Goal: Transaction & Acquisition: Purchase product/service

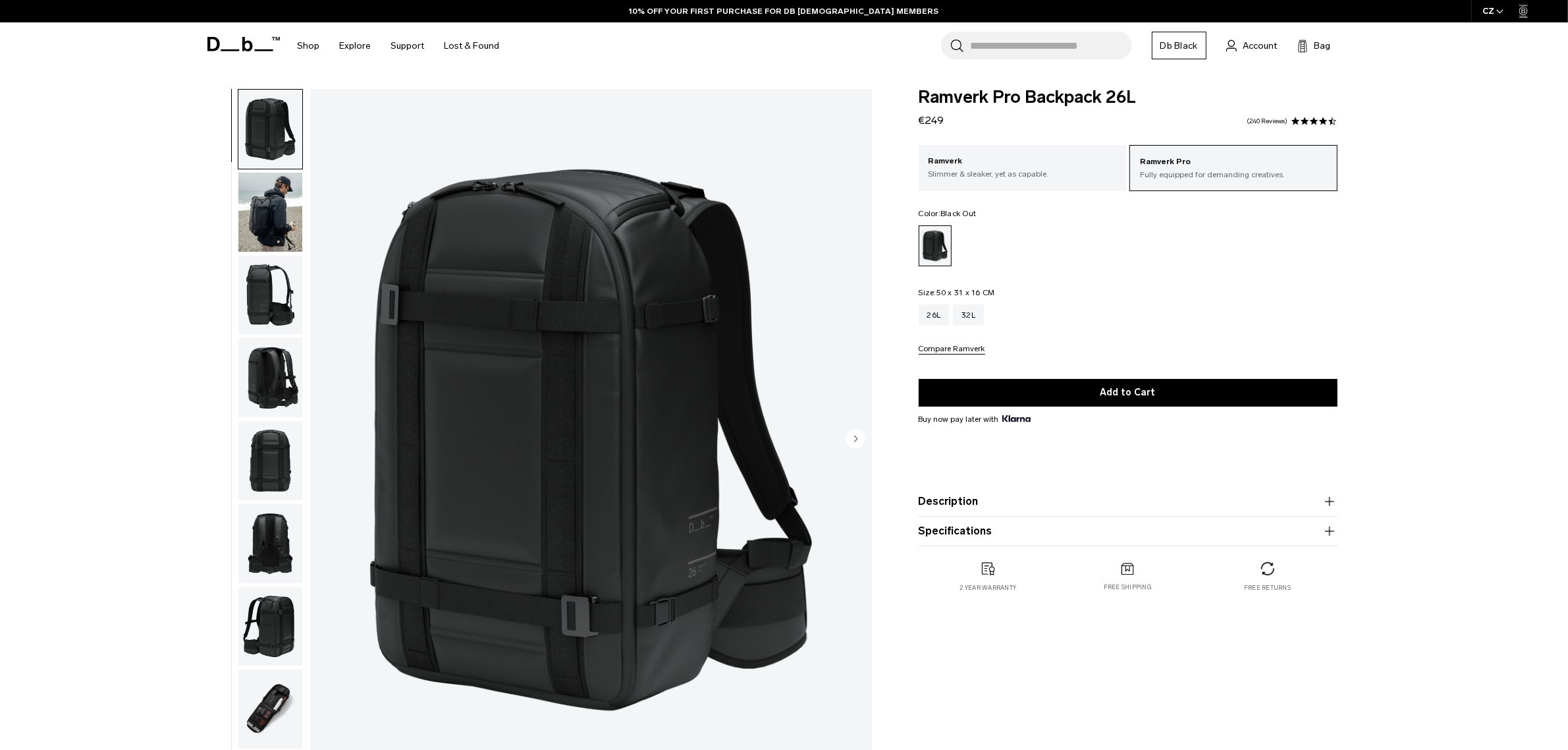
click at [271, 206] on img "button" at bounding box center [269, 212] width 63 height 79
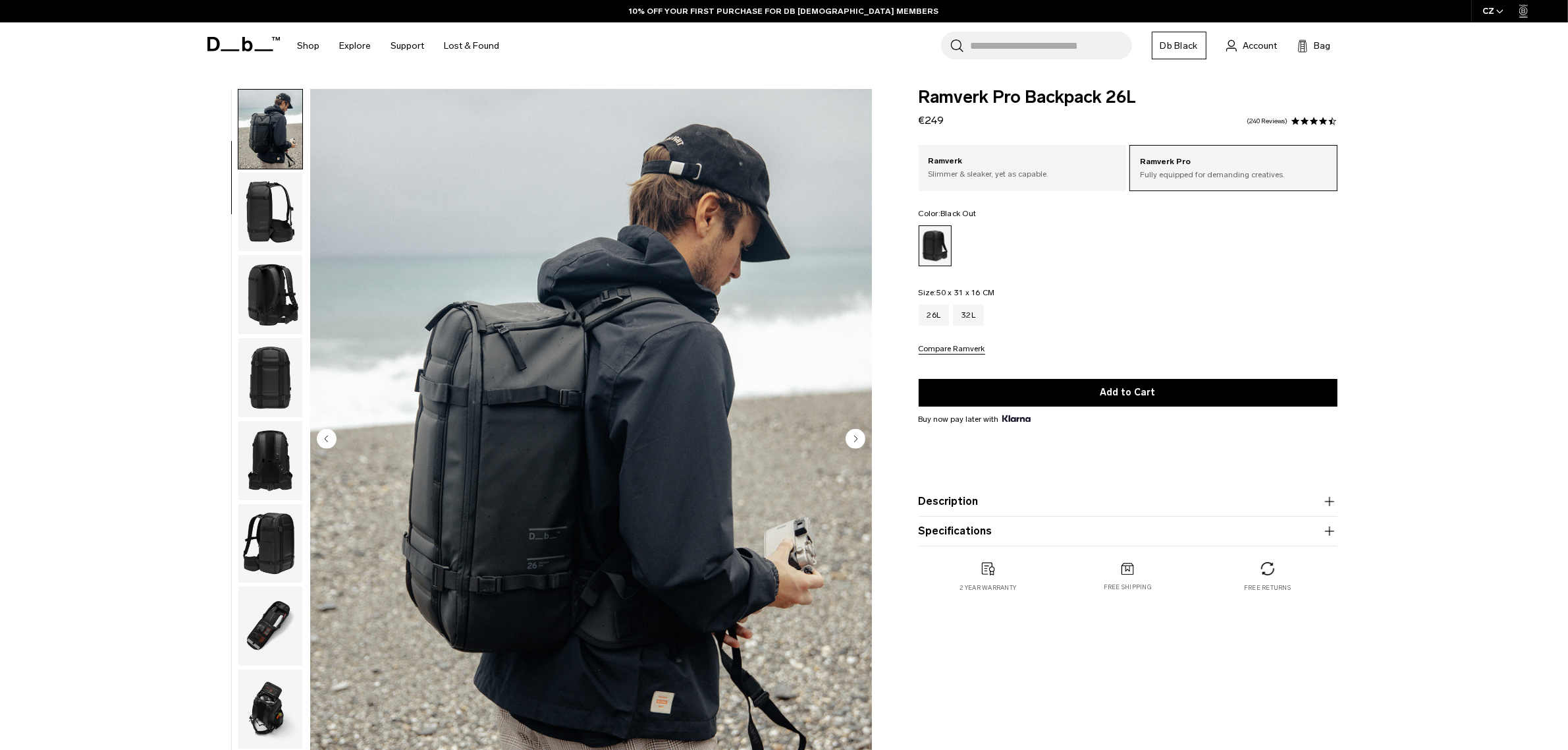
click at [261, 301] on img "button" at bounding box center [269, 294] width 63 height 79
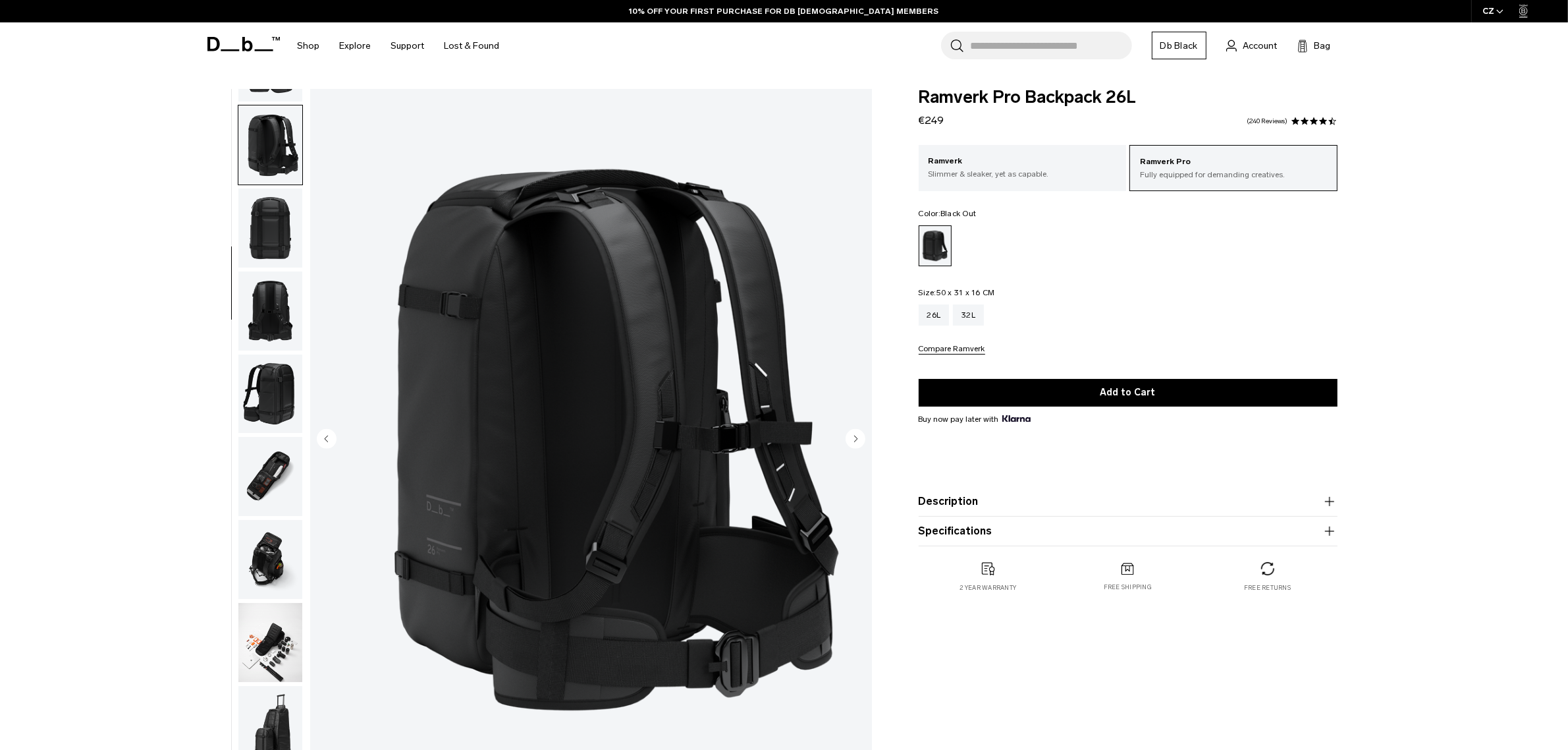
scroll to position [248, 0]
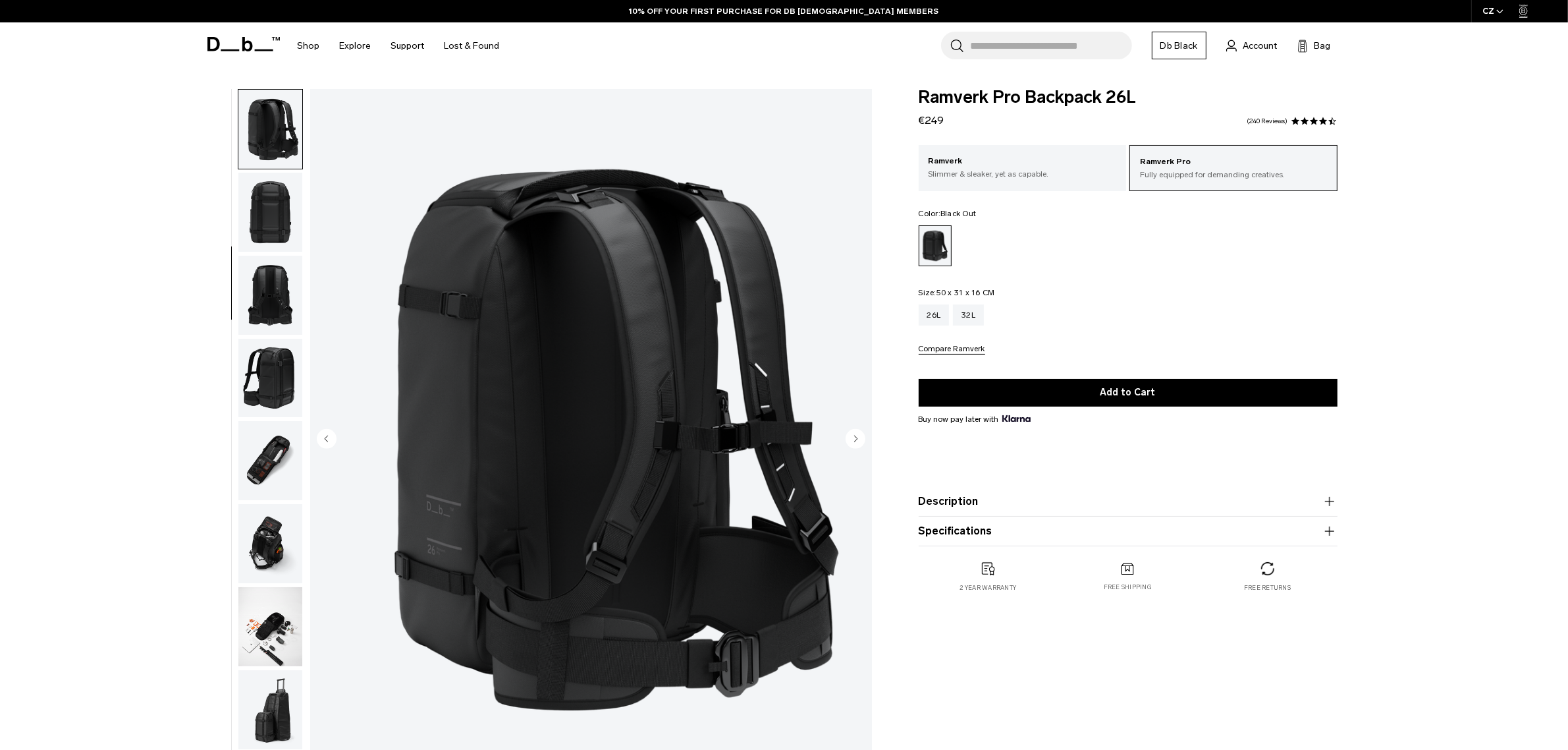
click at [267, 361] on img "button" at bounding box center [269, 378] width 63 height 79
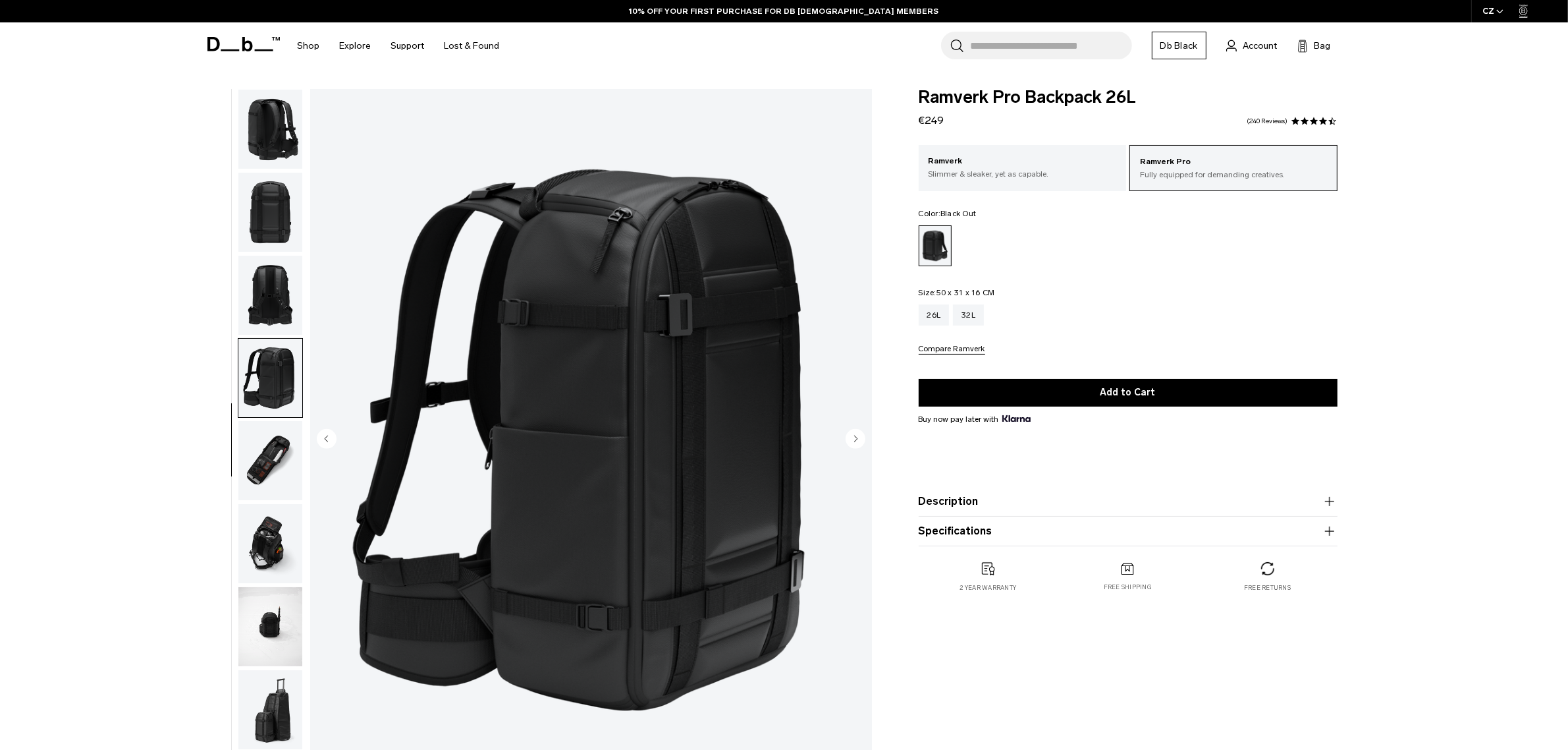
scroll to position [371, 0]
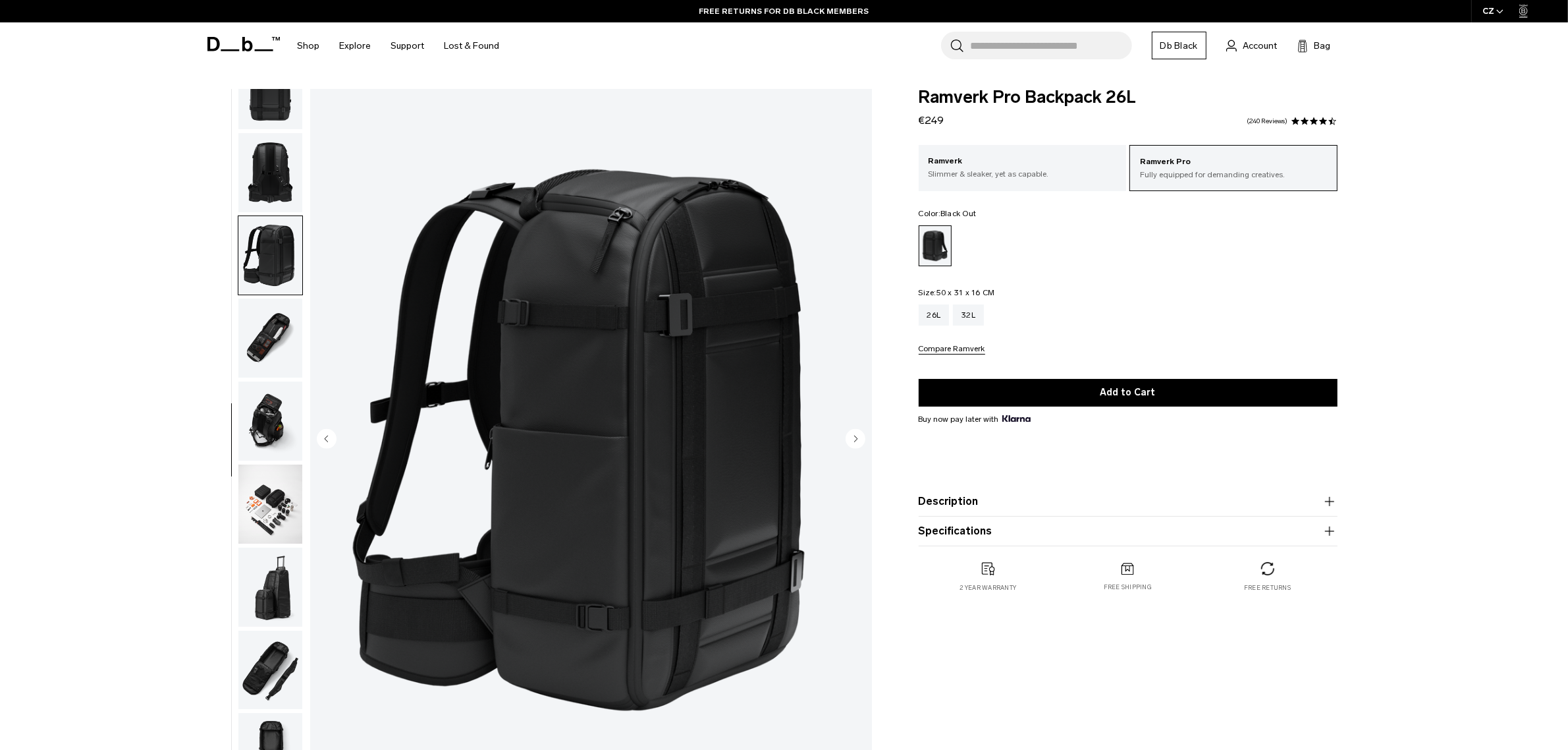
click at [271, 379] on ul at bounding box center [270, 439] width 65 height 701
click at [271, 414] on img "button" at bounding box center [269, 421] width 63 height 79
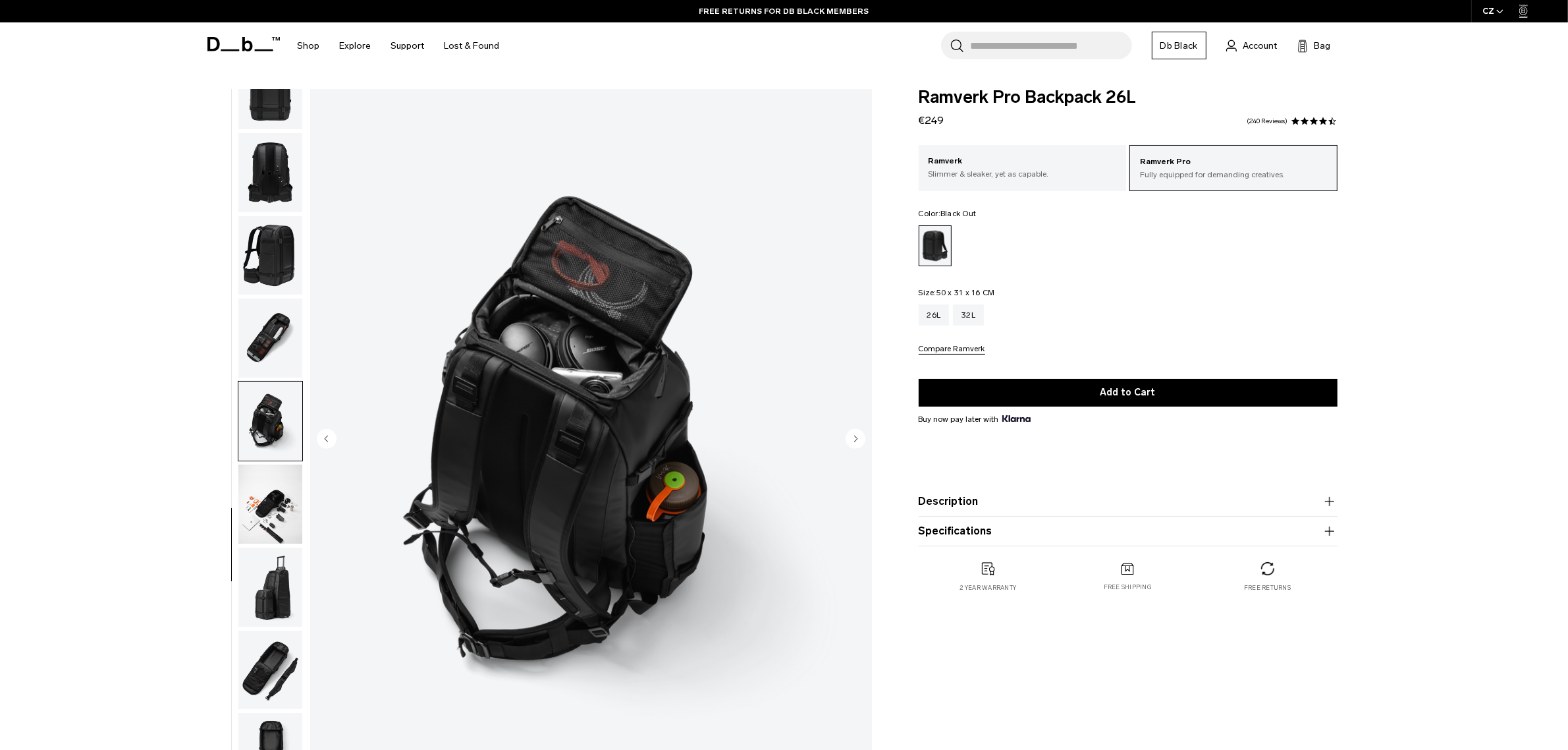
click at [275, 338] on img "button" at bounding box center [269, 338] width 63 height 79
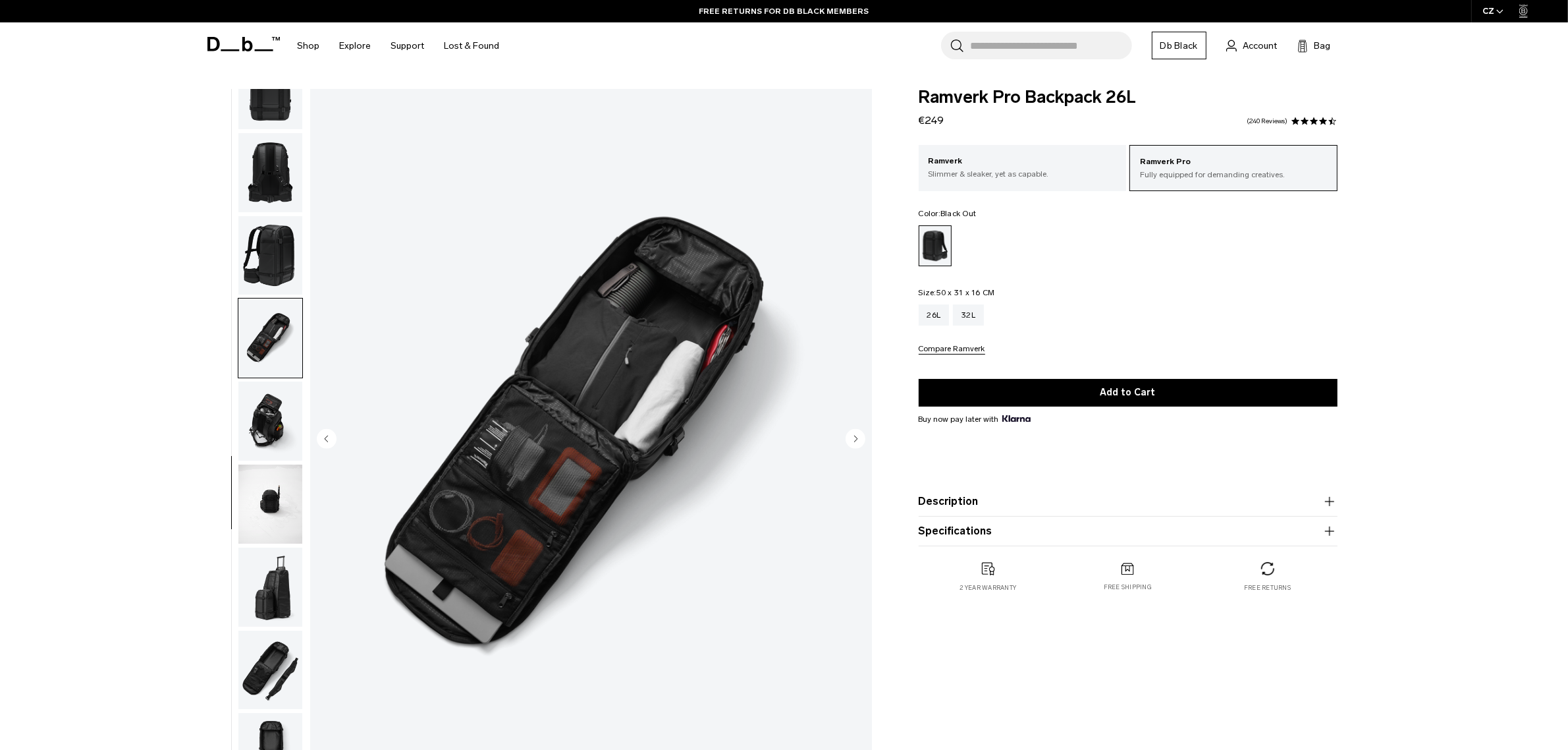
click at [262, 530] on img "button" at bounding box center [269, 504] width 63 height 79
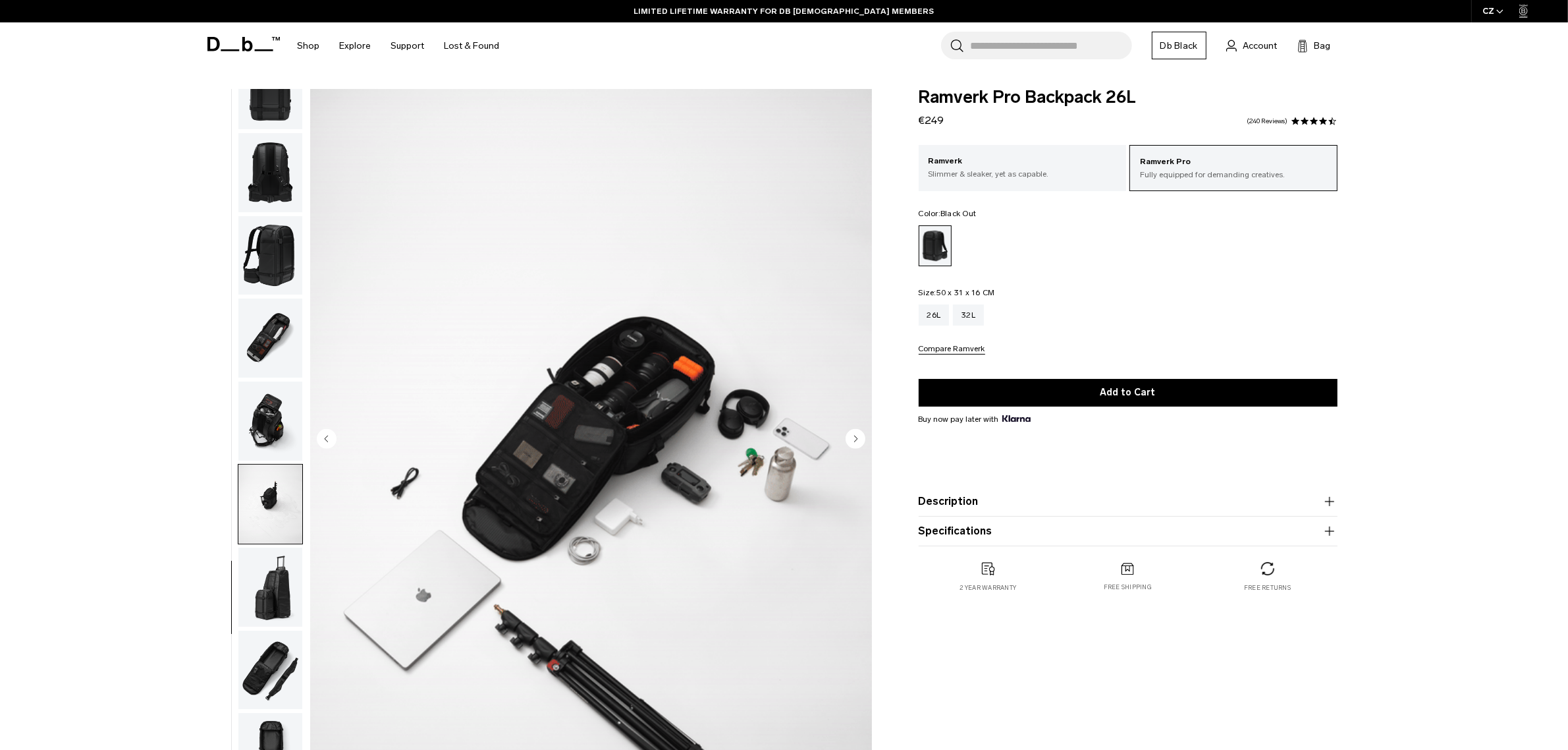
click at [262, 451] on img "button" at bounding box center [269, 421] width 63 height 79
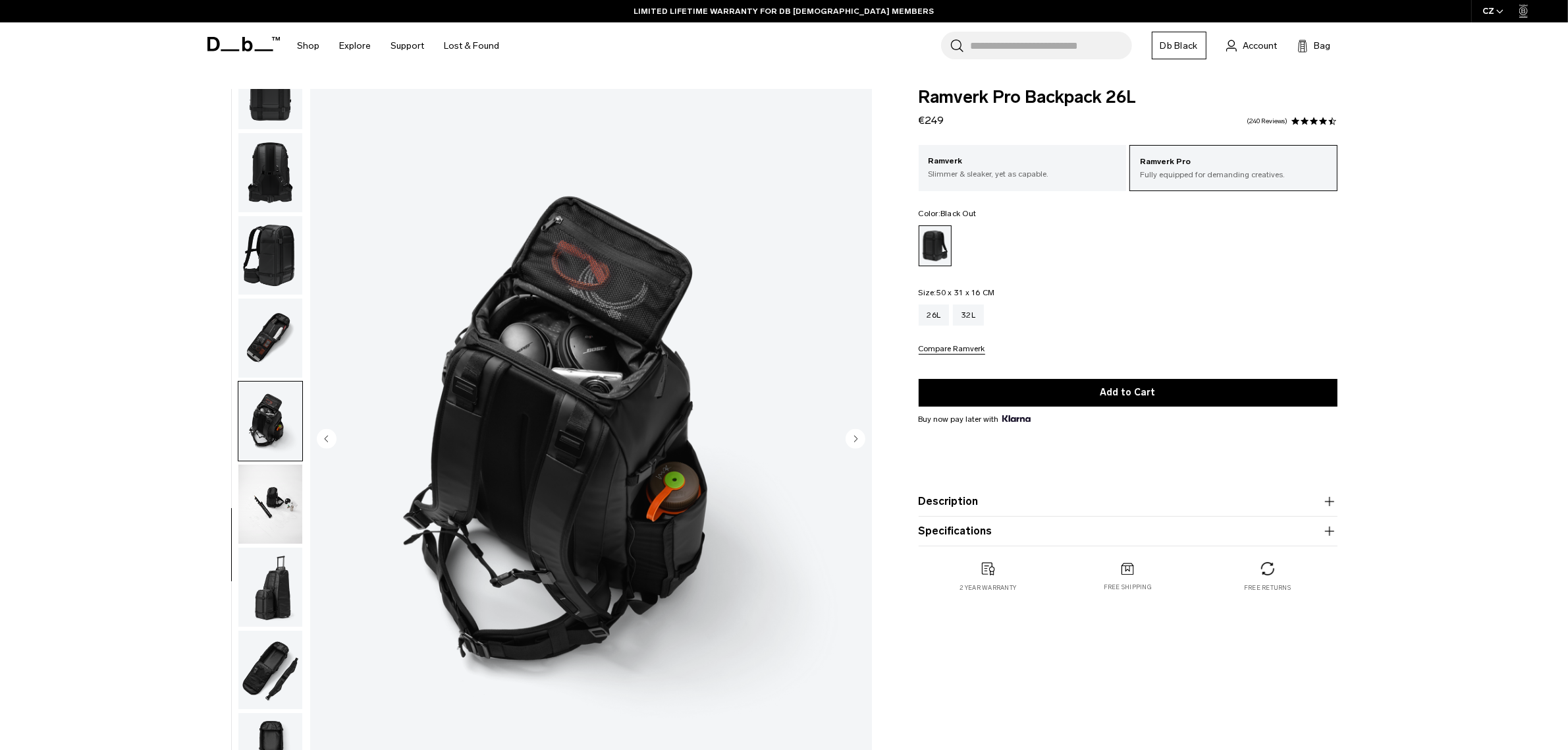
click at [261, 348] on img "button" at bounding box center [269, 338] width 63 height 79
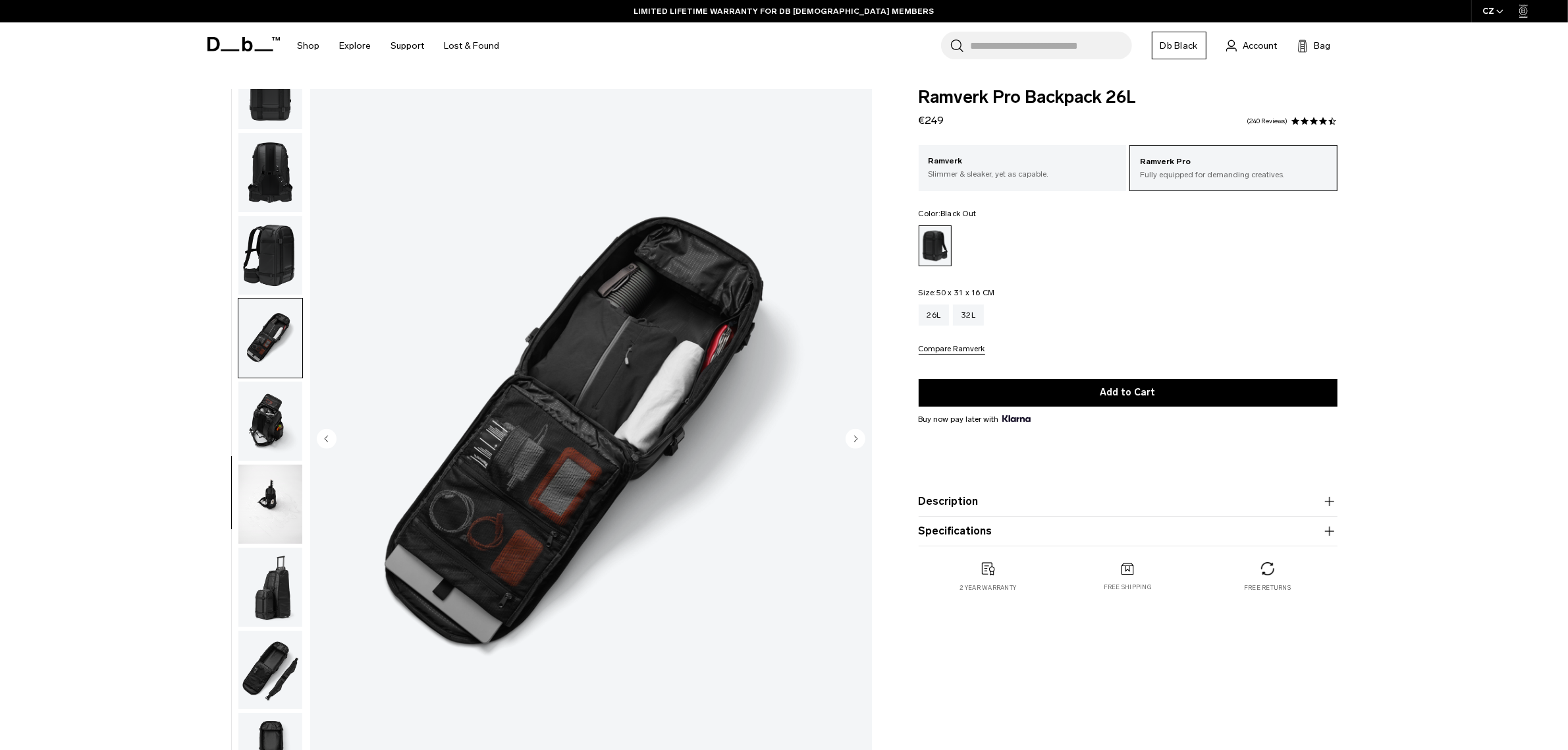
click at [244, 514] on img "button" at bounding box center [269, 504] width 63 height 79
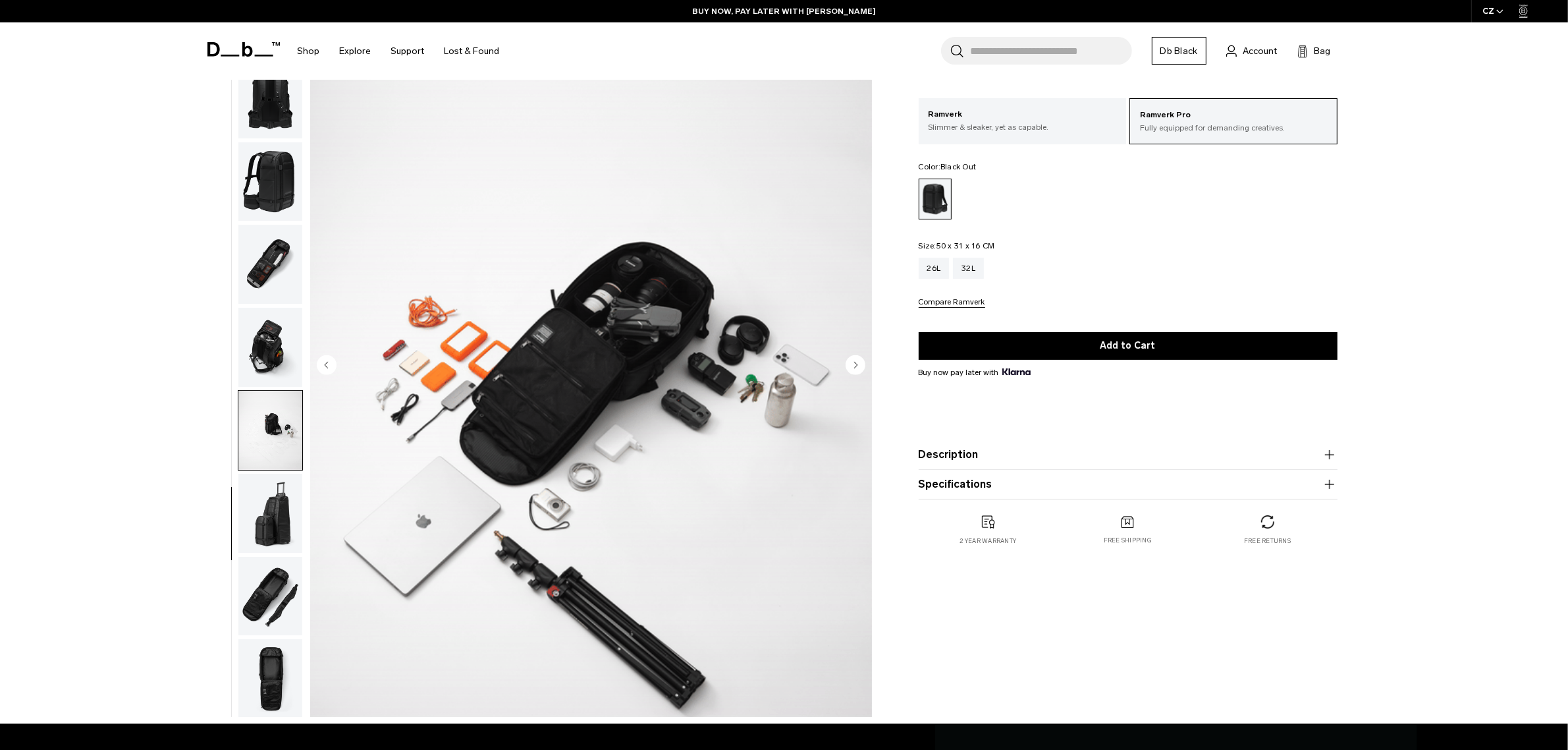
scroll to position [74, 0]
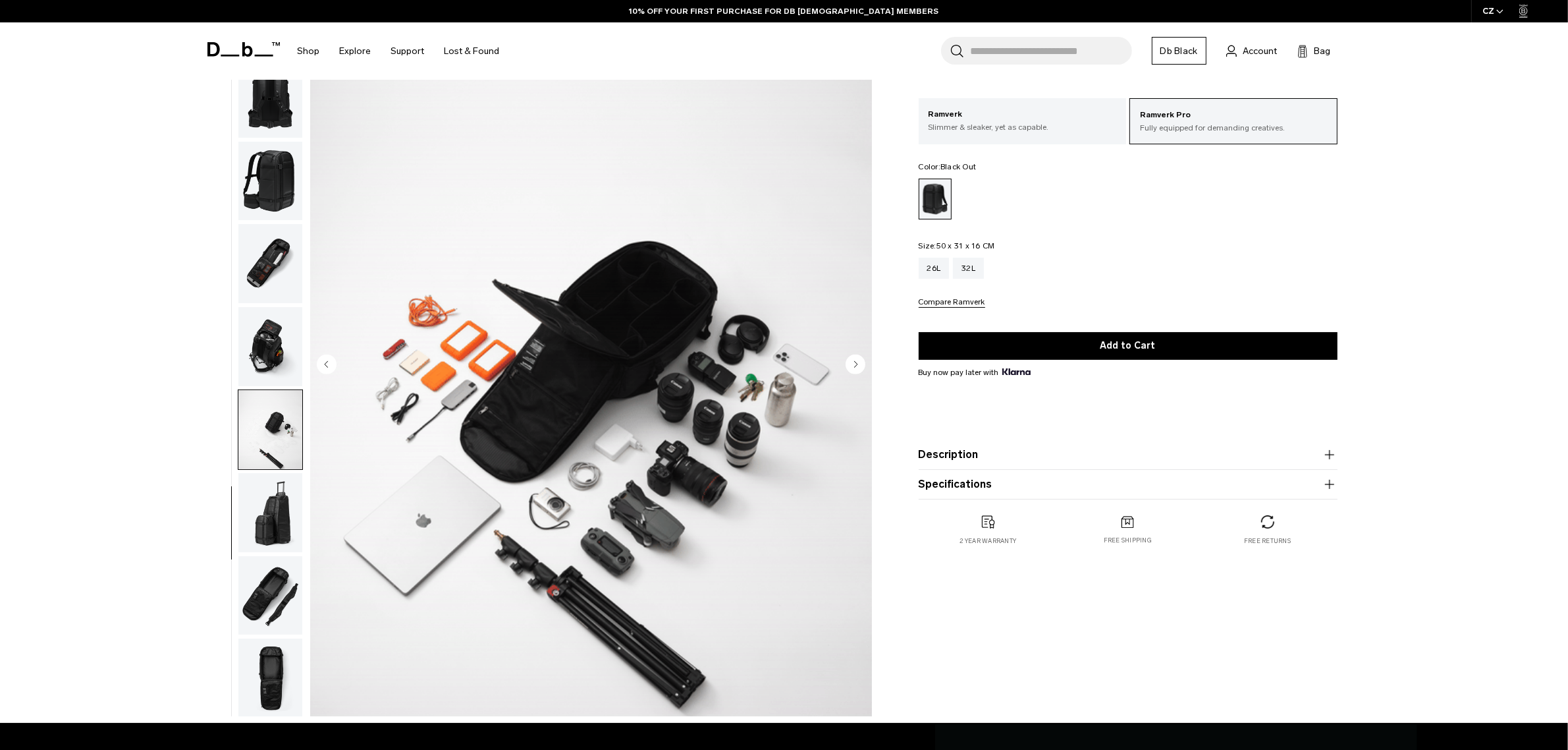
click at [268, 506] on img "button" at bounding box center [269, 512] width 63 height 79
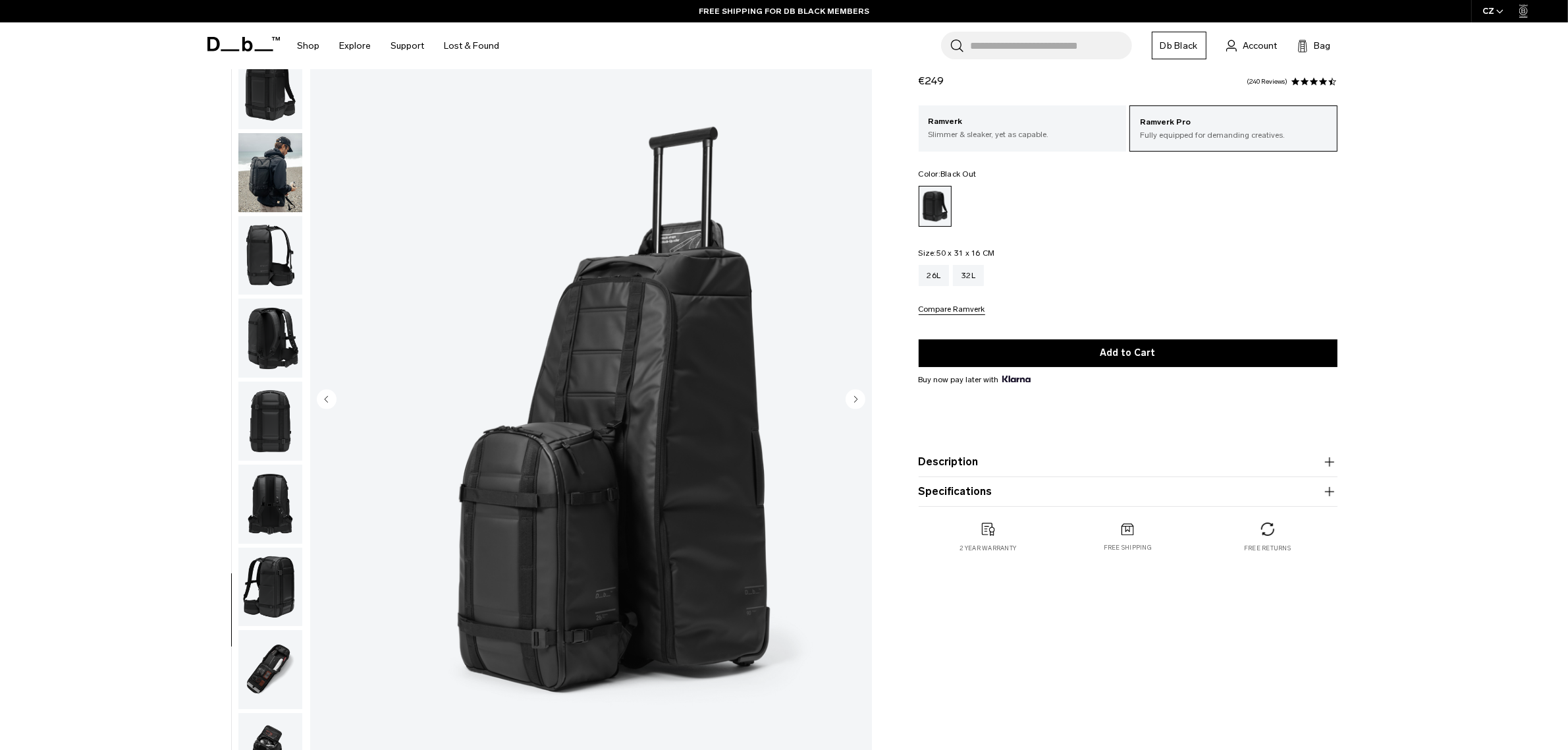
scroll to position [0, 0]
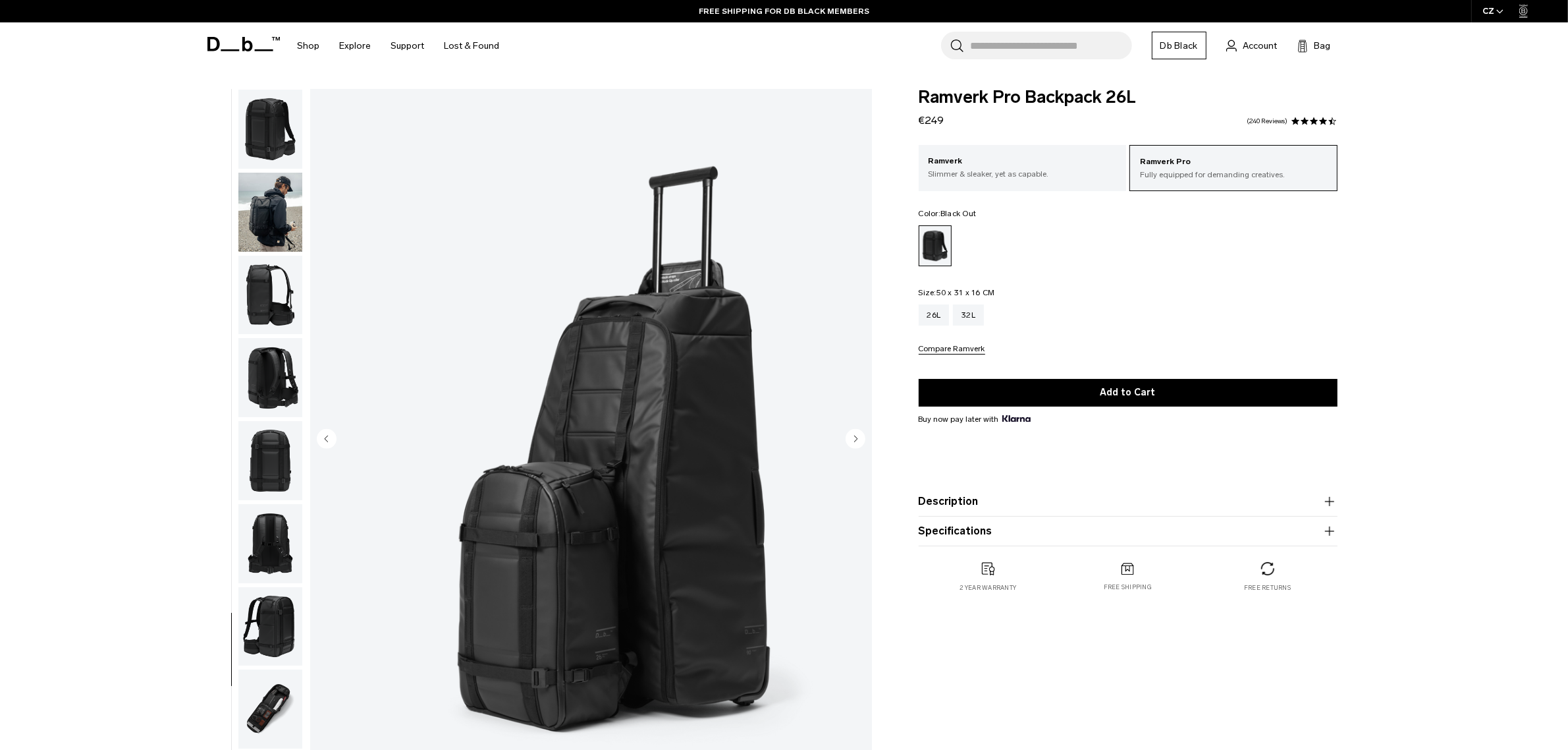
click at [245, 186] on img "button" at bounding box center [269, 212] width 63 height 79
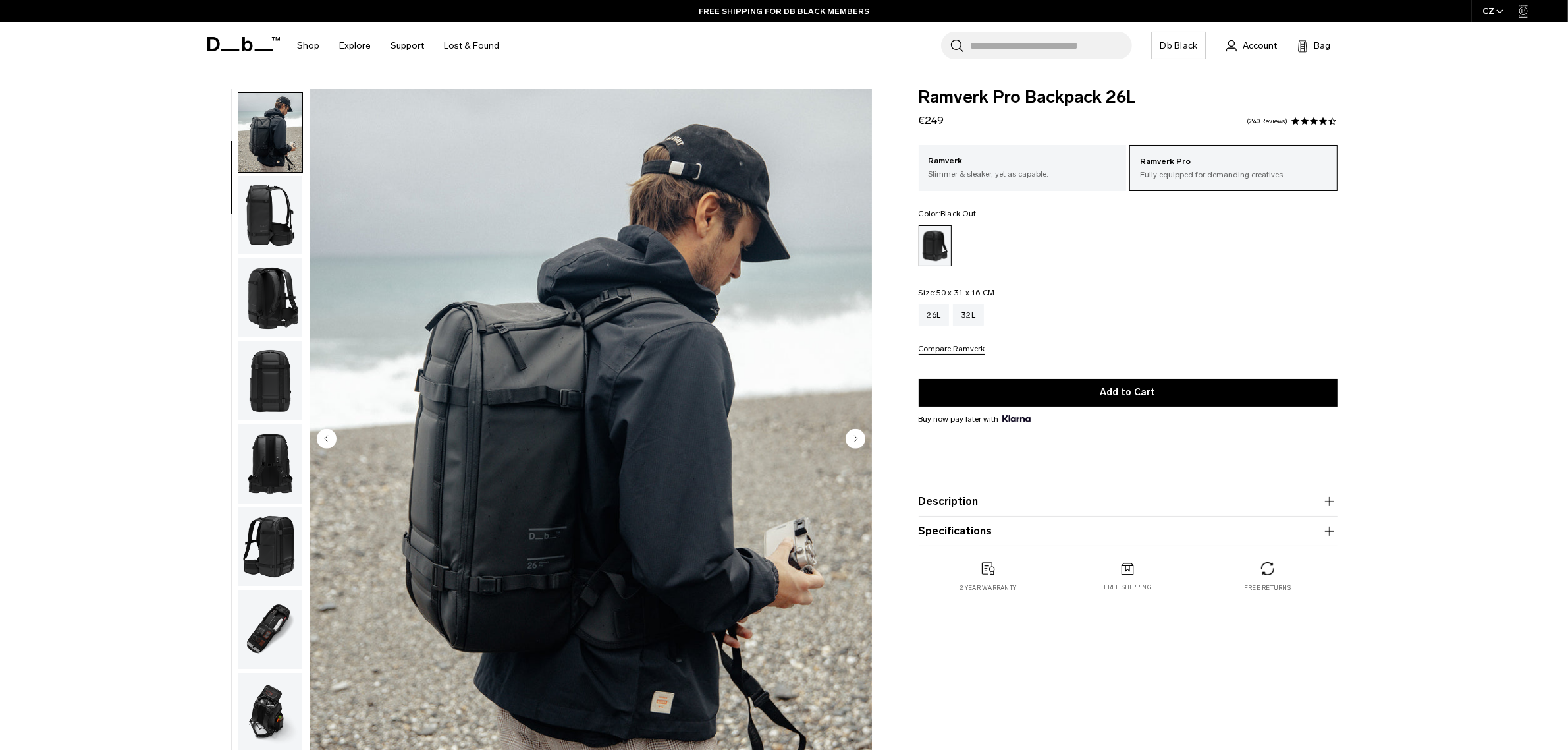
scroll to position [83, 0]
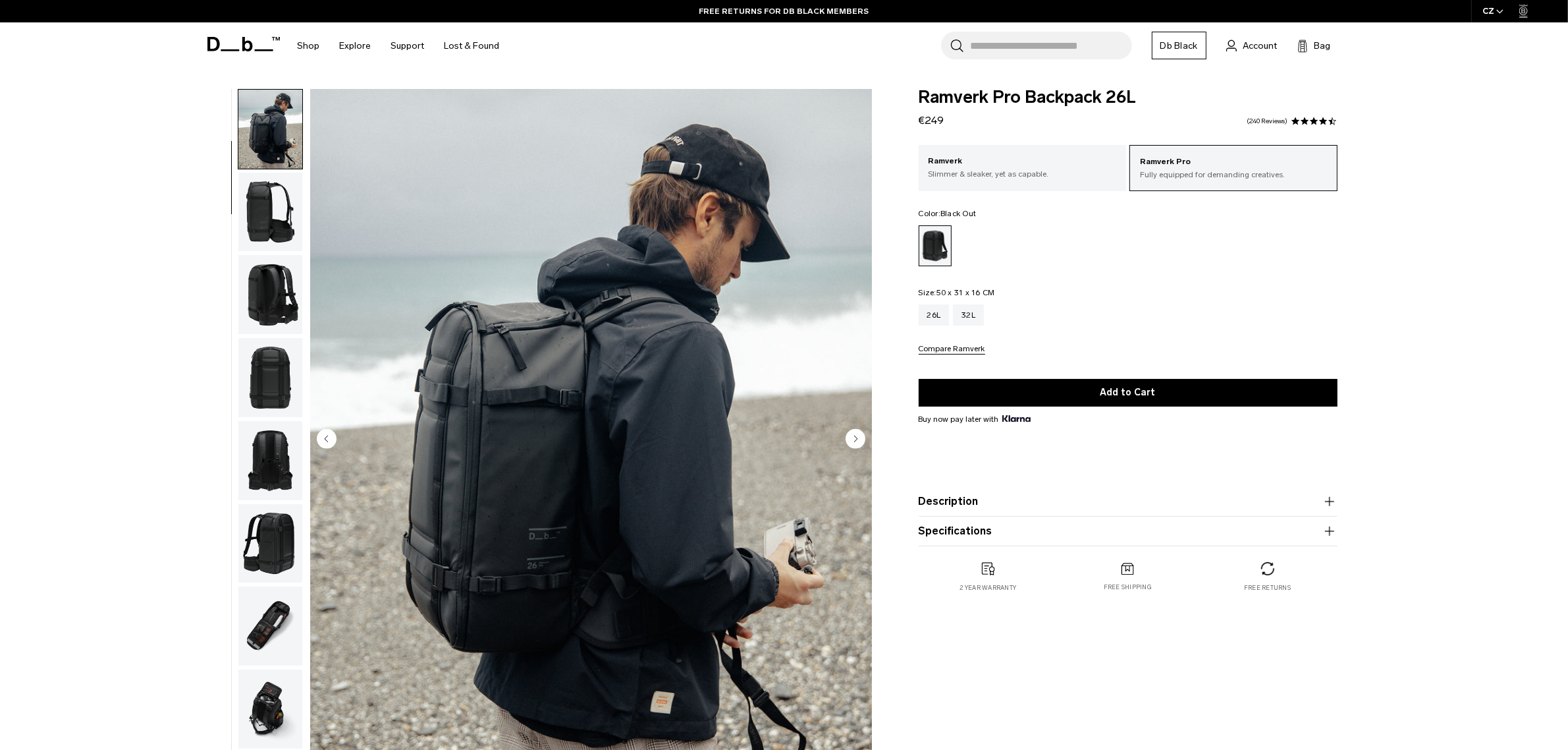
click at [257, 122] on img "button" at bounding box center [269, 129] width 63 height 79
